Goal: Entertainment & Leisure: Browse casually

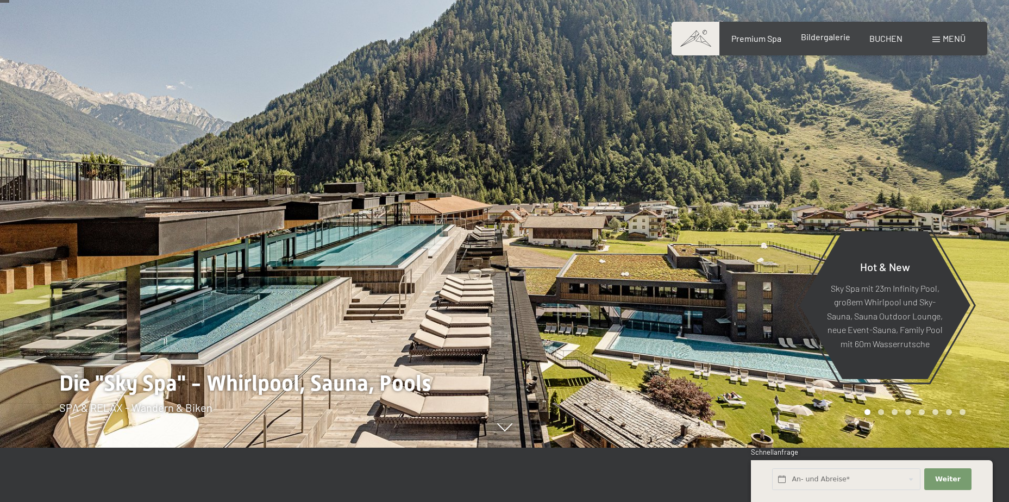
click at [835, 37] on span "Bildergalerie" at bounding box center [825, 37] width 49 height 10
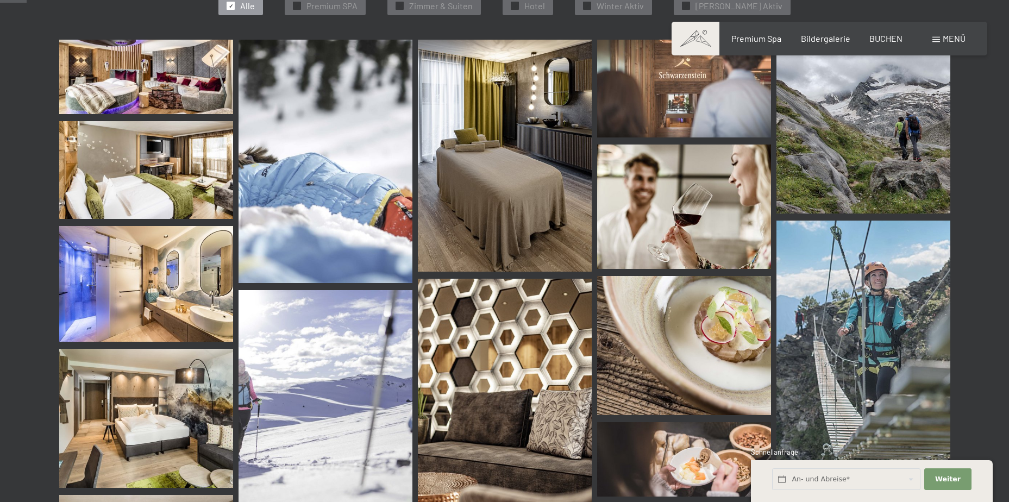
scroll to position [380, 0]
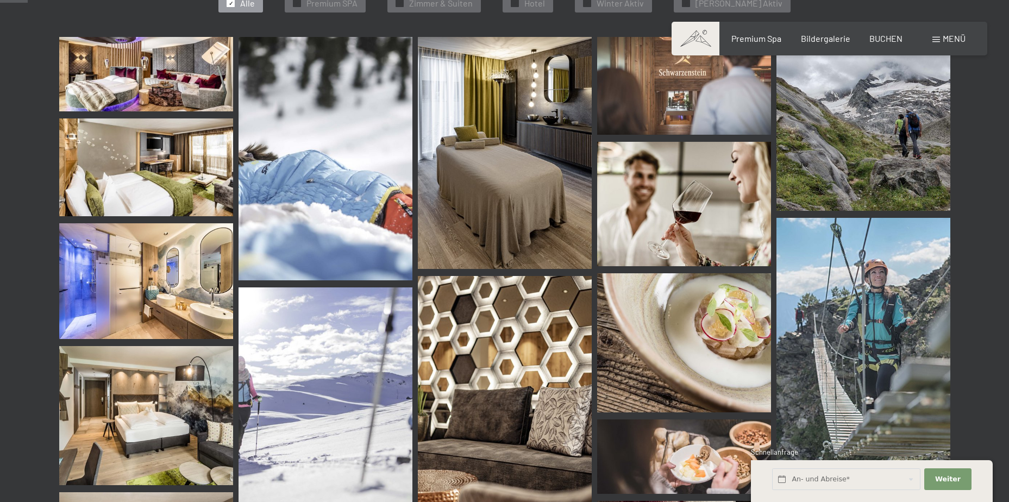
click at [535, 331] on img at bounding box center [505, 397] width 174 height 243
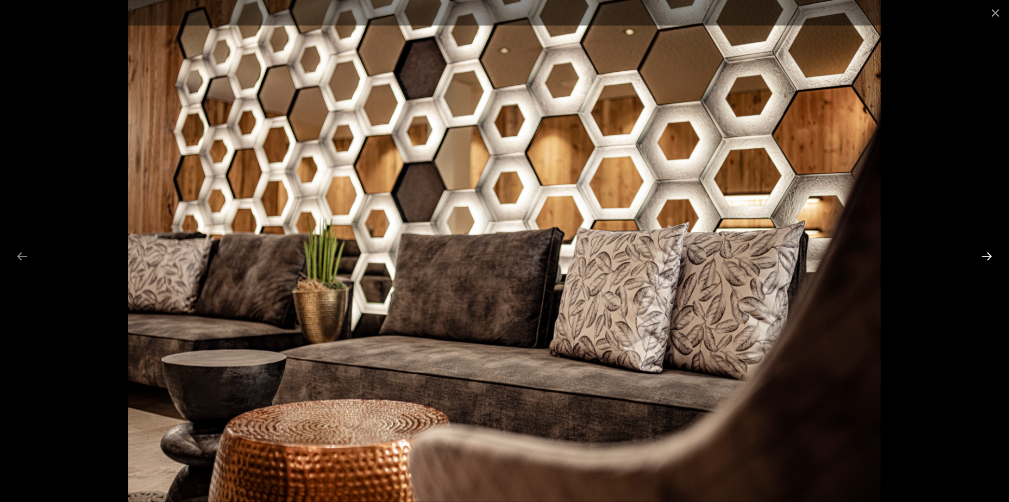
click at [986, 256] on button "Next slide" at bounding box center [986, 256] width 23 height 21
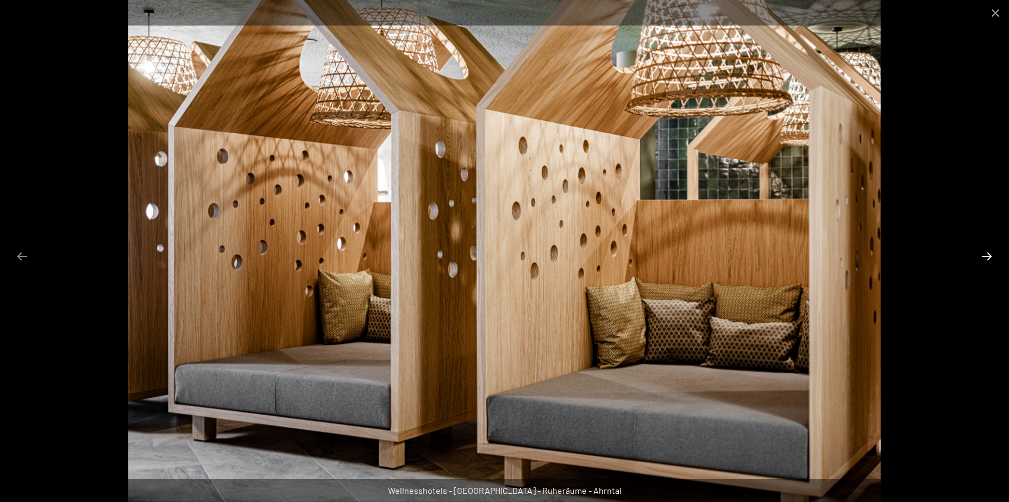
click at [986, 256] on button "Next slide" at bounding box center [986, 256] width 23 height 21
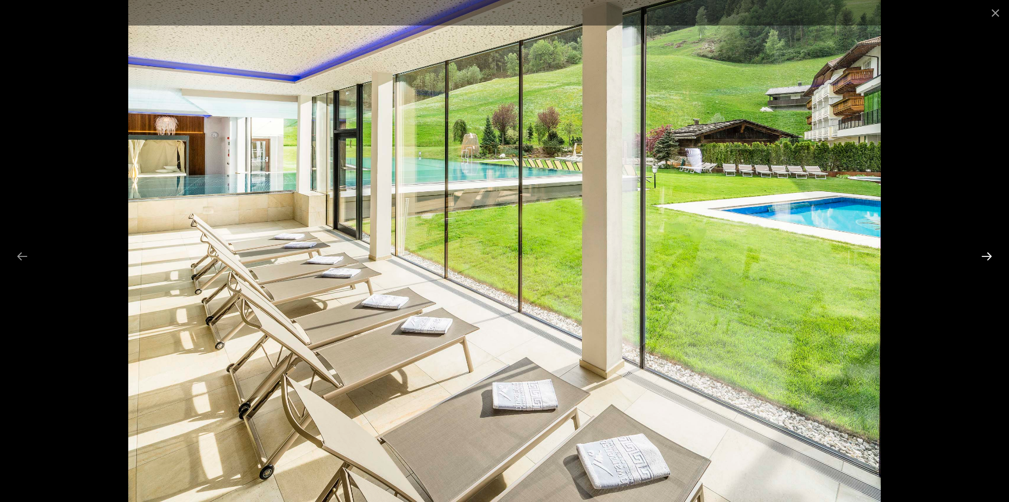
click at [986, 256] on button "Next slide" at bounding box center [986, 256] width 23 height 21
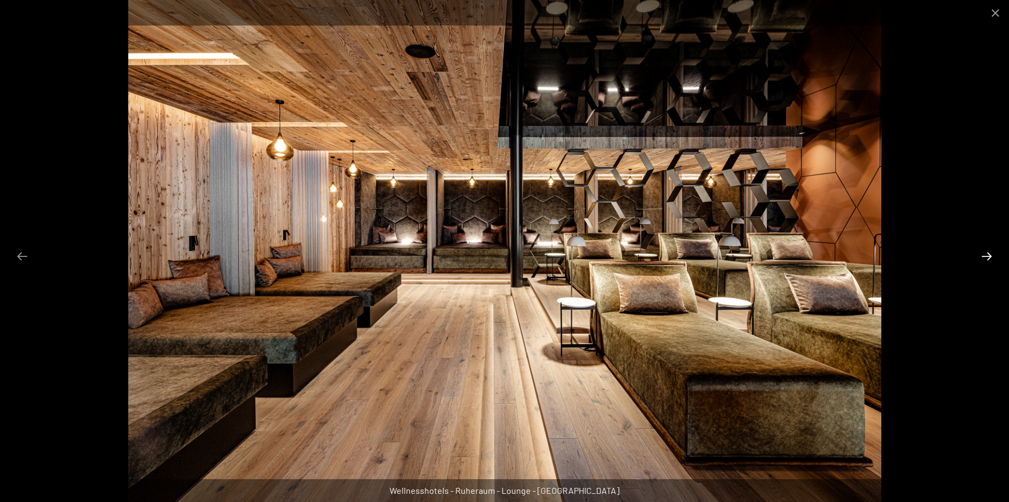
click at [986, 256] on button "Next slide" at bounding box center [986, 256] width 23 height 21
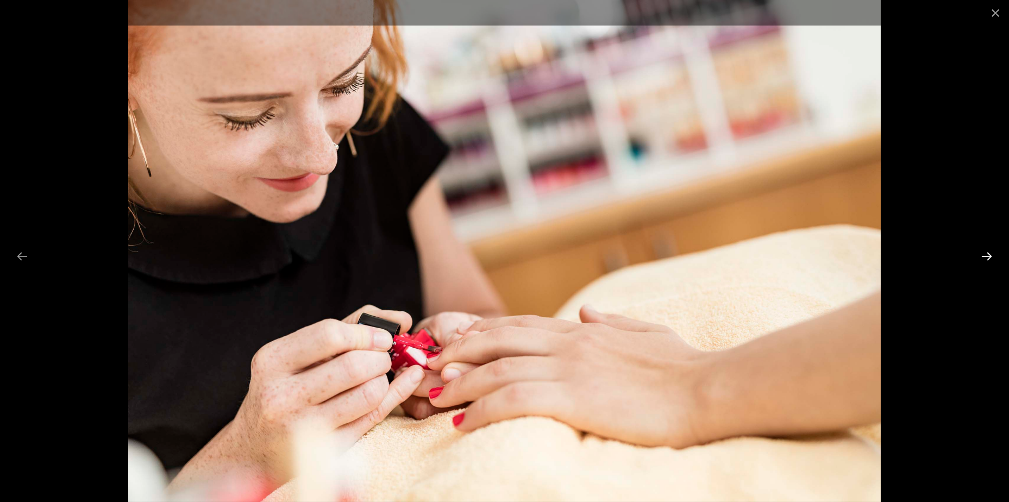
click at [986, 256] on button "Next slide" at bounding box center [986, 256] width 23 height 21
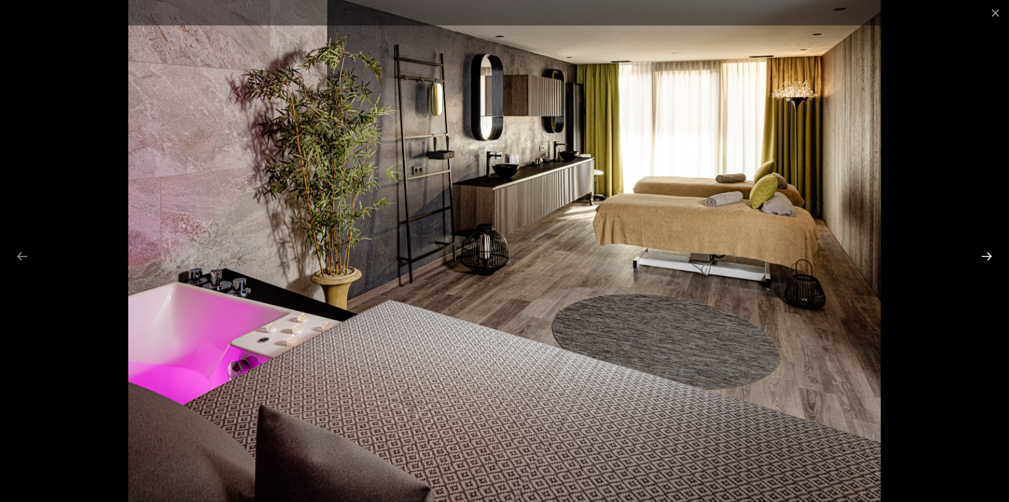
click at [986, 256] on button "Next slide" at bounding box center [986, 256] width 23 height 21
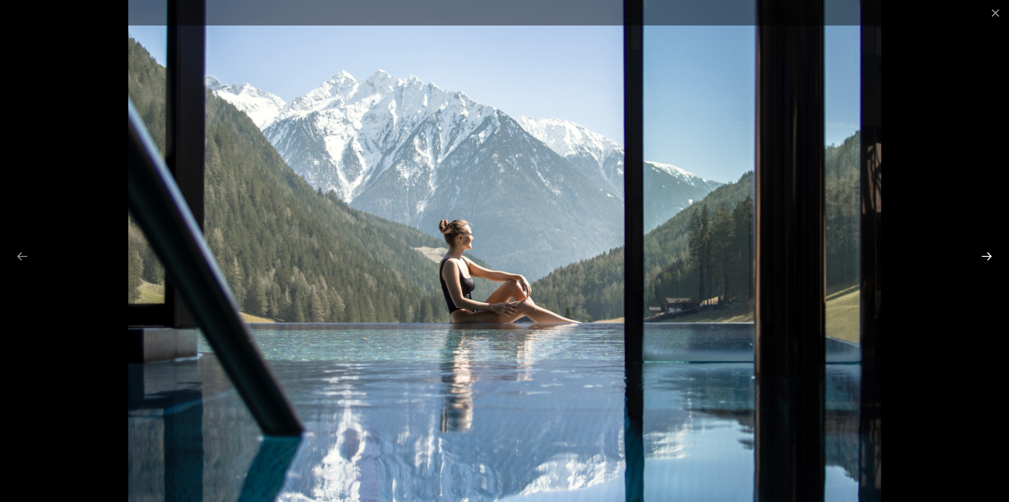
click at [986, 256] on button "Next slide" at bounding box center [986, 256] width 23 height 21
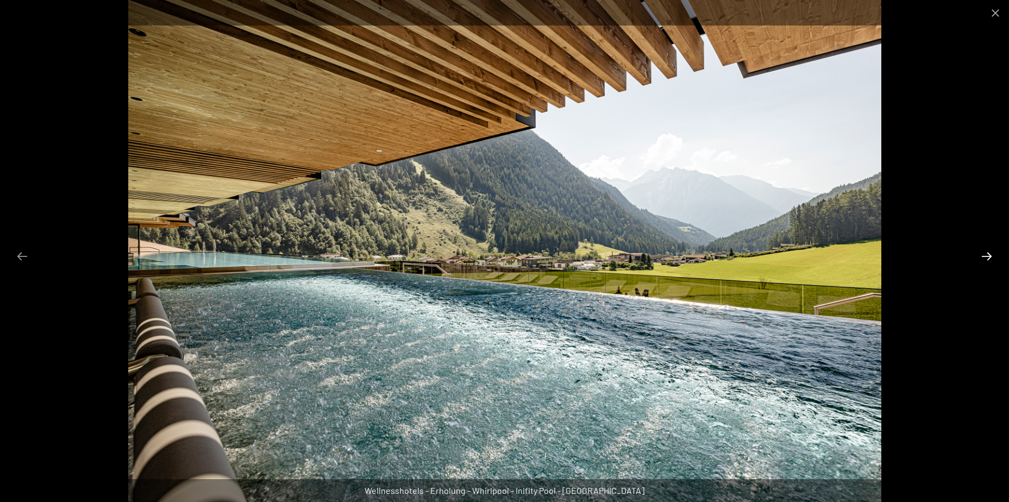
click at [986, 256] on button "Next slide" at bounding box center [986, 256] width 23 height 21
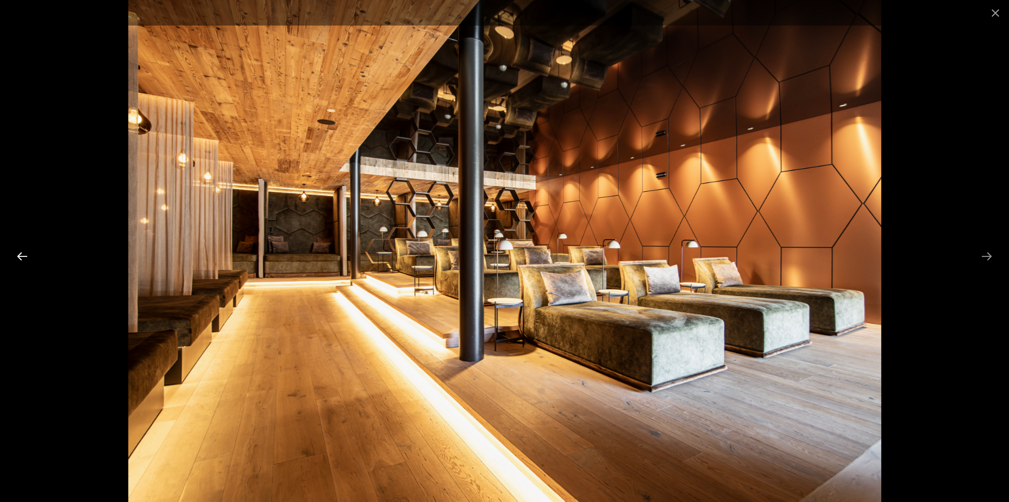
click at [23, 256] on button "Previous slide" at bounding box center [22, 256] width 23 height 21
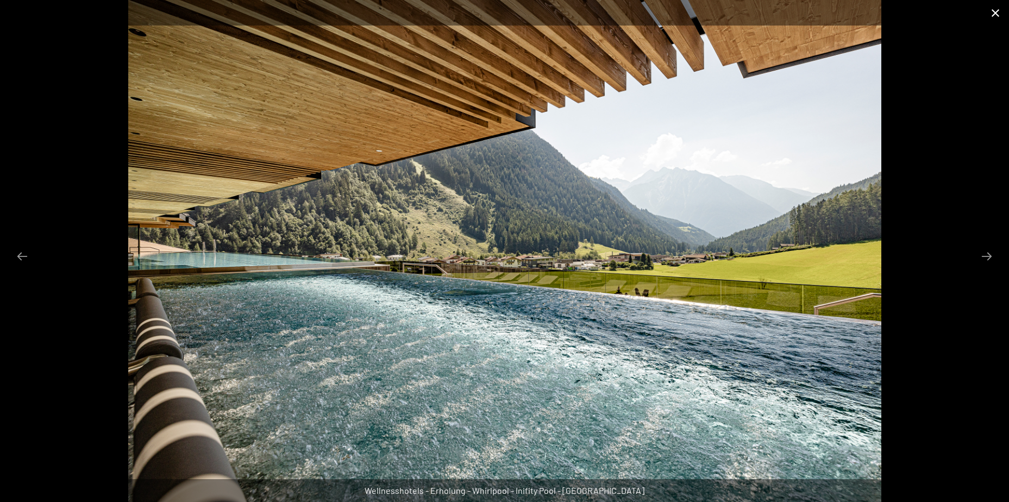
click at [993, 6] on button "Close gallery" at bounding box center [995, 13] width 27 height 26
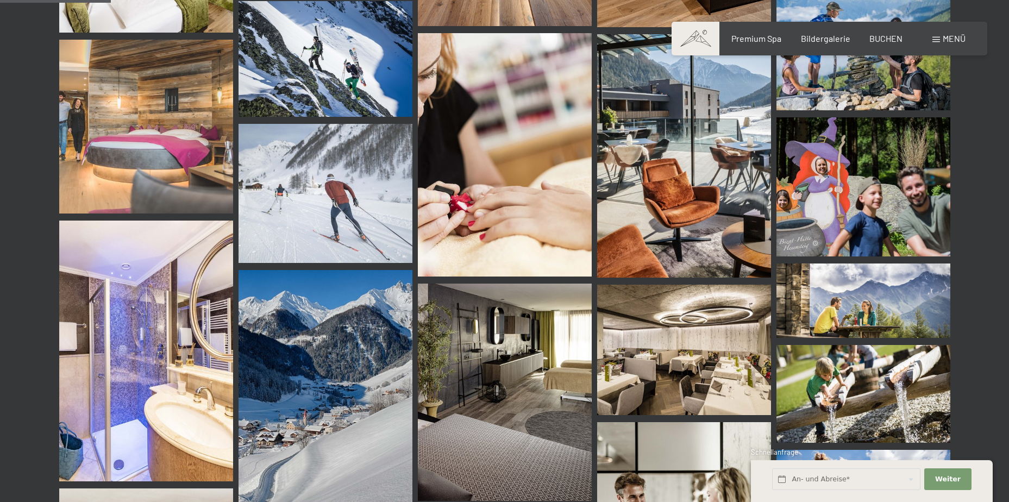
scroll to position [1521, 0]
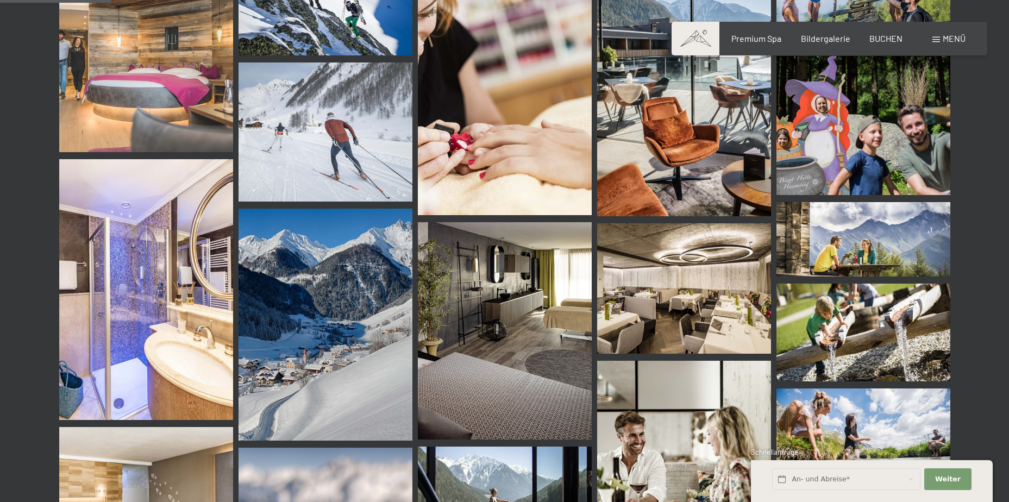
click at [177, 67] on img at bounding box center [146, 65] width 174 height 174
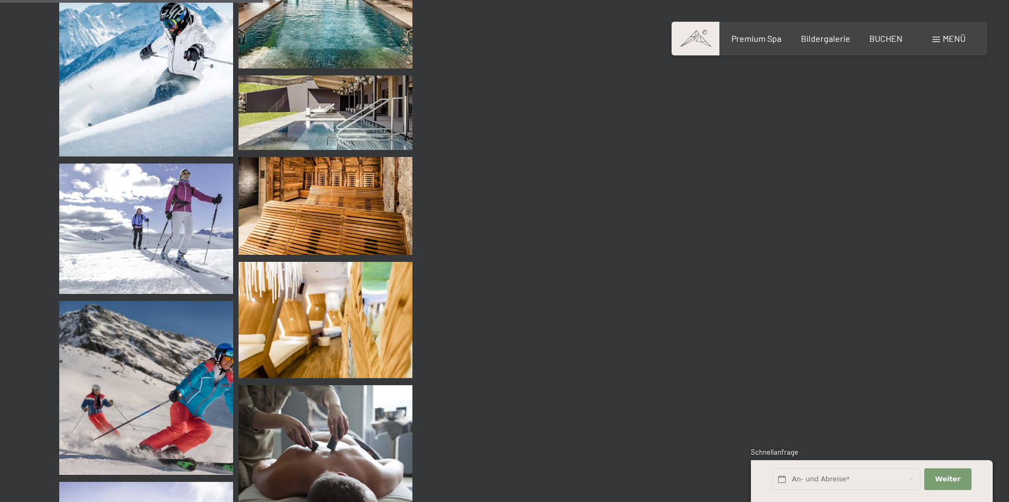
scroll to position [3586, 0]
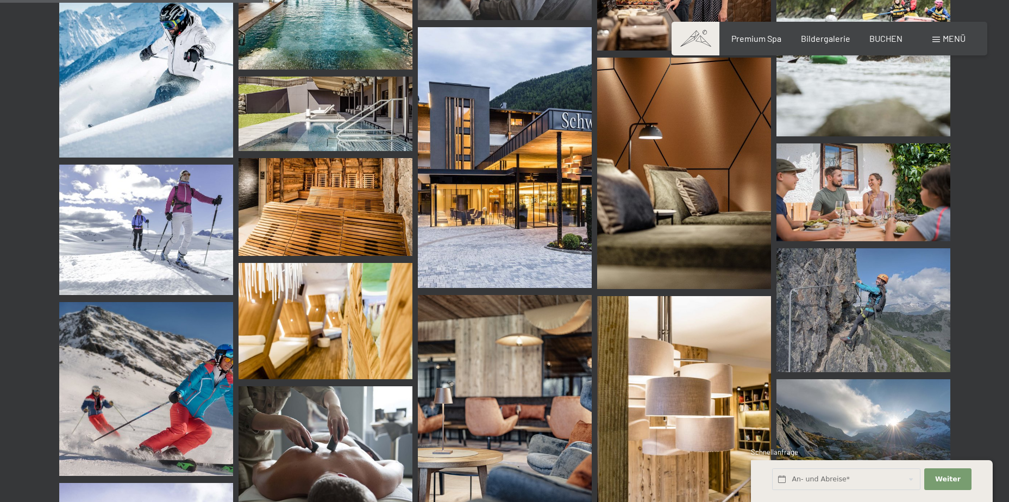
click at [479, 151] on img at bounding box center [505, 157] width 174 height 261
